Goal: Navigation & Orientation: Find specific page/section

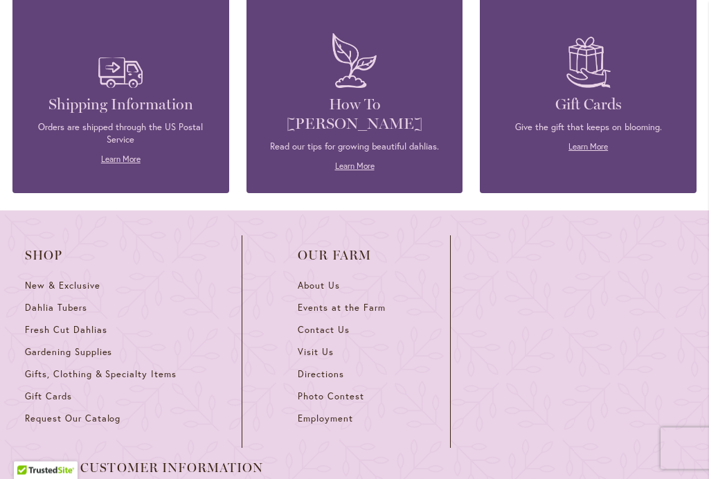
scroll to position [6111, 0]
click at [343, 280] on link "About Us" at bounding box center [346, 291] width 97 height 22
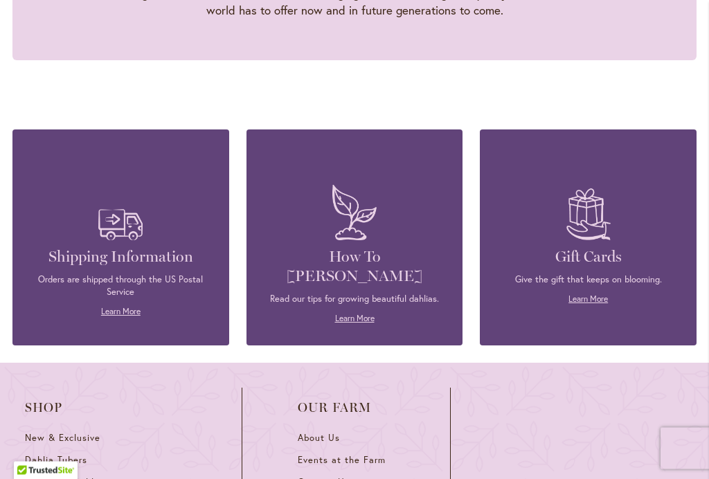
scroll to position [1583, 0]
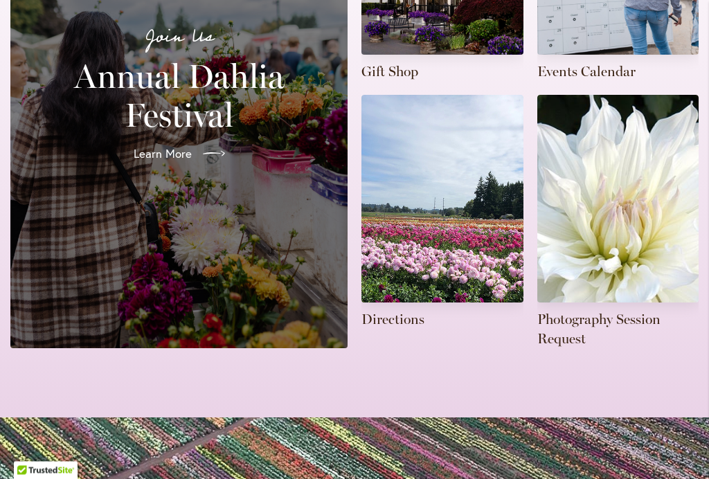
scroll to position [473, 0]
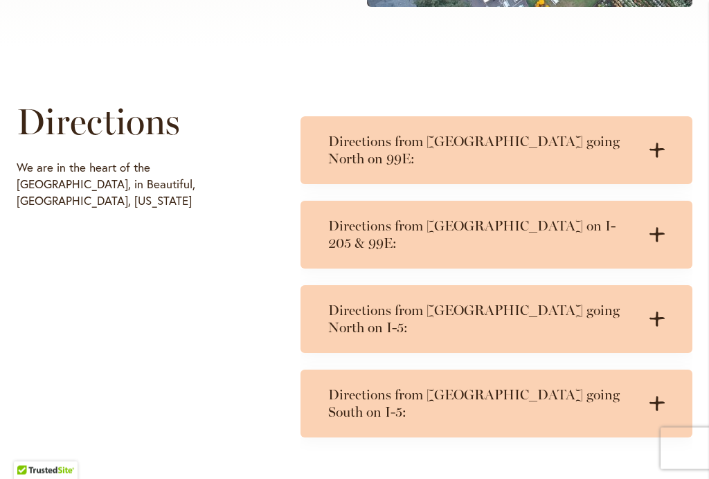
scroll to position [593, 0]
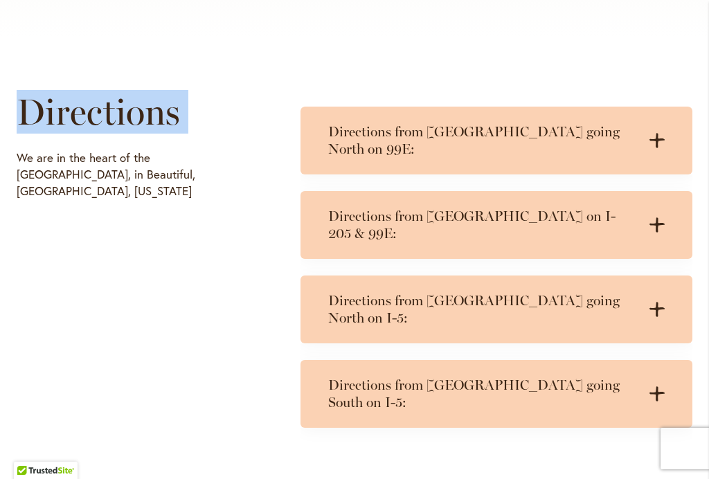
click at [231, 131] on h1 "Directions" at bounding box center [139, 112] width 244 height 42
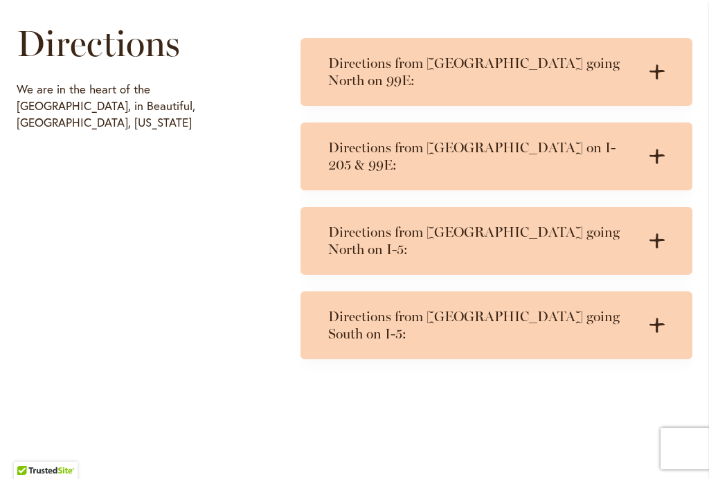
scroll to position [660, 0]
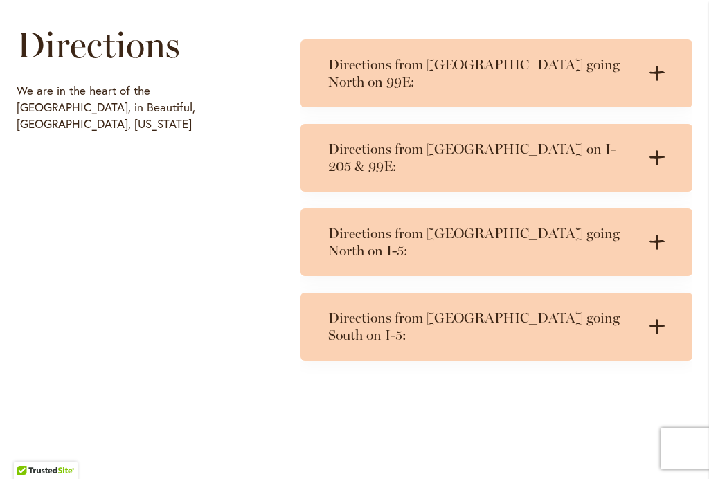
click at [660, 235] on icon ".cls-1 { fill: #3c2616; stroke-width: 0px; }" at bounding box center [656, 242] width 15 height 15
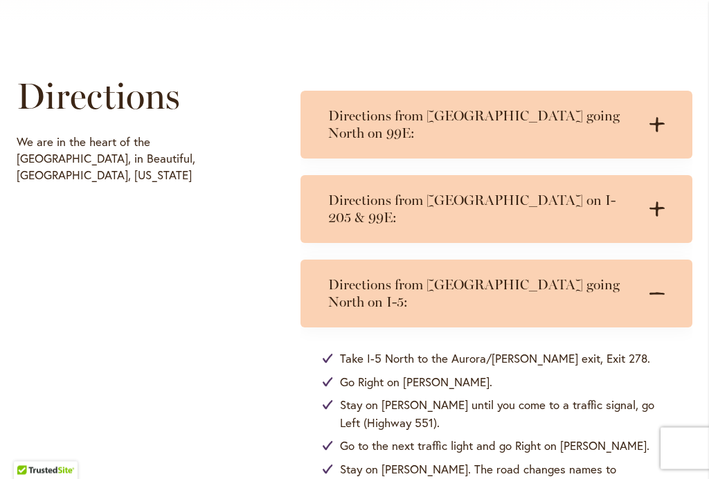
scroll to position [592, 0]
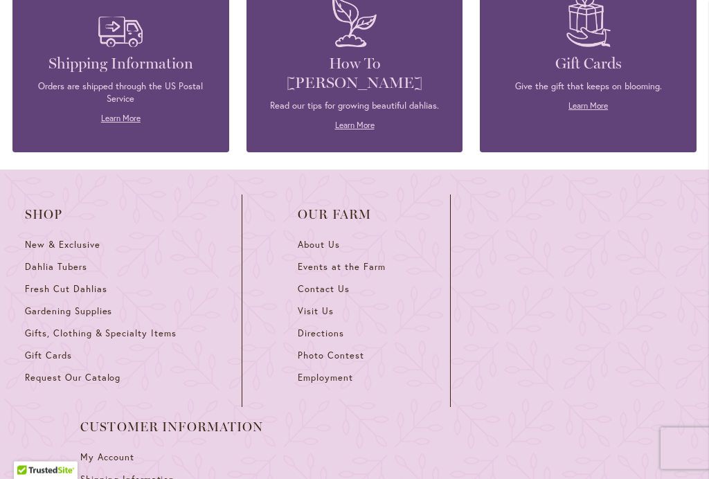
scroll to position [1376, 0]
click at [328, 305] on span "Visit Us" at bounding box center [316, 311] width 36 height 12
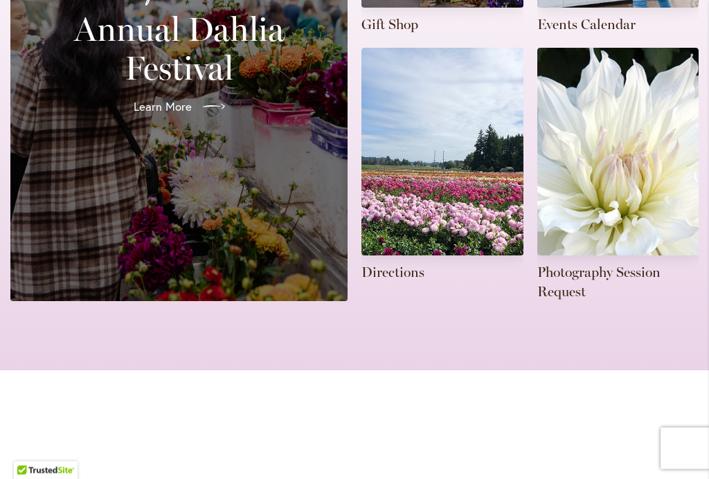
scroll to position [520, 0]
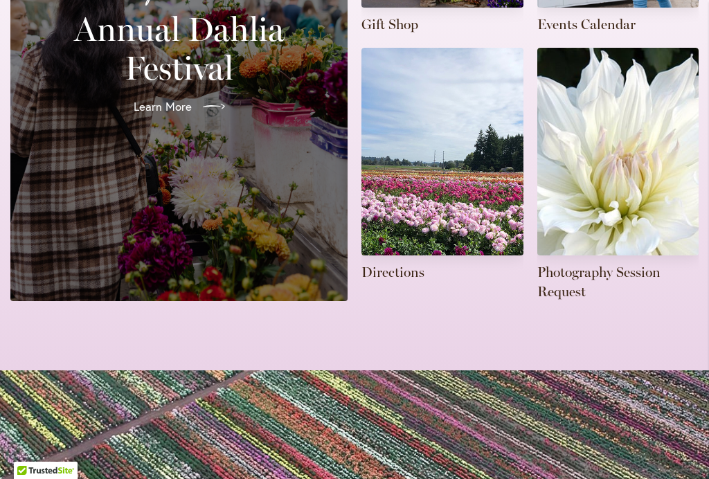
click at [406, 249] on link at bounding box center [442, 165] width 162 height 234
